Goal: Task Accomplishment & Management: Complete application form

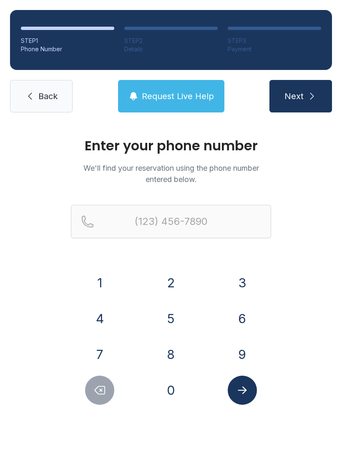
click at [174, 348] on button "8" at bounding box center [170, 354] width 29 height 29
click at [240, 315] on button "6" at bounding box center [242, 318] width 29 height 29
click at [113, 315] on button "4" at bounding box center [99, 318] width 29 height 29
click at [244, 283] on button "3" at bounding box center [242, 282] width 29 height 29
click at [175, 283] on button "2" at bounding box center [170, 282] width 29 height 29
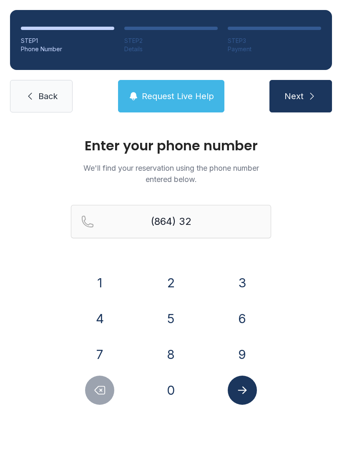
click at [173, 385] on button "0" at bounding box center [170, 390] width 29 height 29
click at [110, 350] on button "7" at bounding box center [99, 354] width 29 height 29
click at [105, 355] on button "7" at bounding box center [99, 354] width 29 height 29
click at [237, 318] on button "6" at bounding box center [242, 318] width 29 height 29
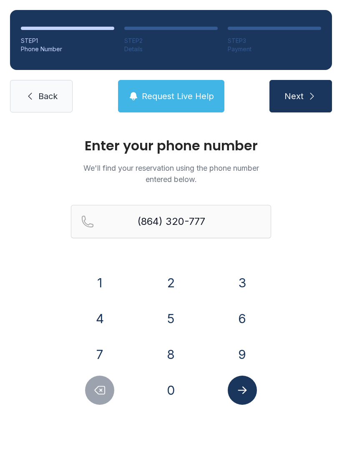
type input "[PHONE_NUMBER]"
click at [250, 392] on button "Submit lookup form" at bounding box center [242, 390] width 29 height 29
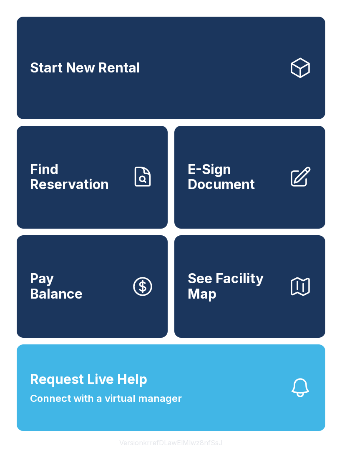
click at [237, 188] on span "E-Sign Document" at bounding box center [235, 177] width 94 height 30
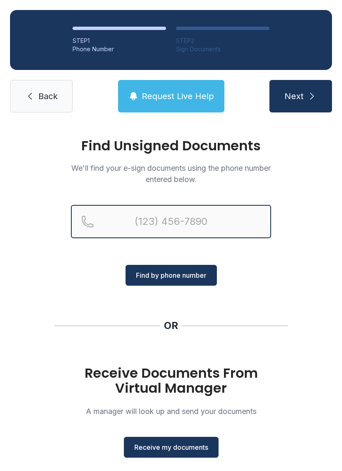
click at [139, 230] on input "Reservation phone number" at bounding box center [171, 221] width 200 height 33
type input "[PHONE_NUMBER]"
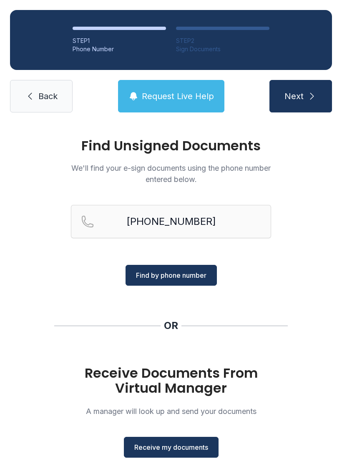
click at [306, 92] on button "Next" at bounding box center [300, 96] width 63 height 33
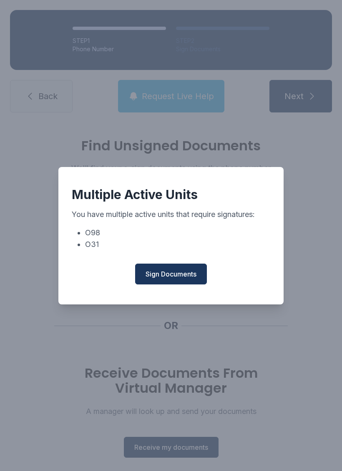
click at [186, 267] on div "Multiple Active Units You have multiple active units that require signatures: O…" at bounding box center [170, 236] width 225 height 138
click at [181, 275] on span "Sign Documents" at bounding box center [170, 274] width 51 height 10
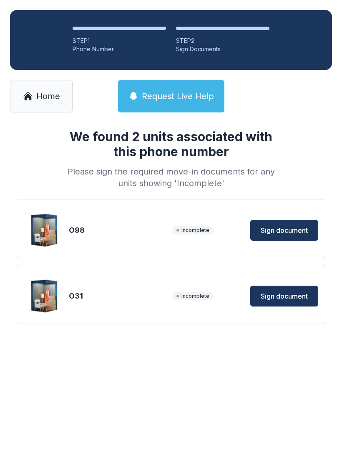
click at [316, 226] on button "Sign document" at bounding box center [284, 230] width 68 height 21
click at [38, 92] on span "Home" at bounding box center [48, 96] width 24 height 12
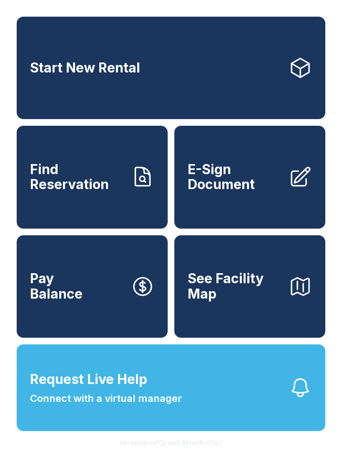
click at [246, 174] on span "E-Sign Document" at bounding box center [235, 177] width 94 height 30
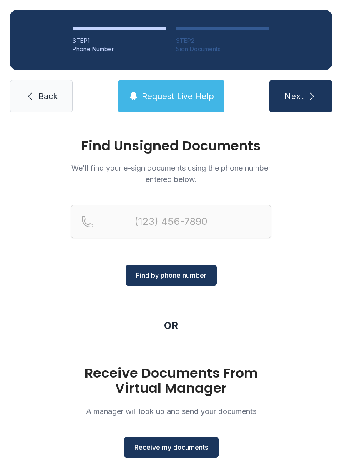
click at [179, 443] on span "Receive my documents" at bounding box center [171, 448] width 74 height 10
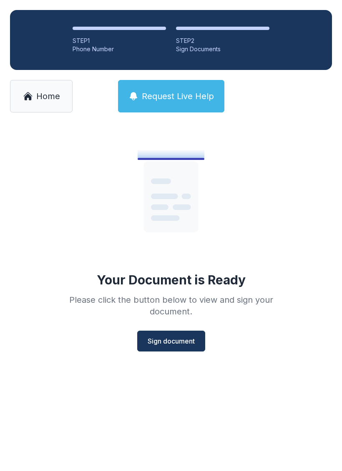
click at [185, 341] on span "Sign document" at bounding box center [171, 341] width 47 height 10
